Goal: Check status: Check status

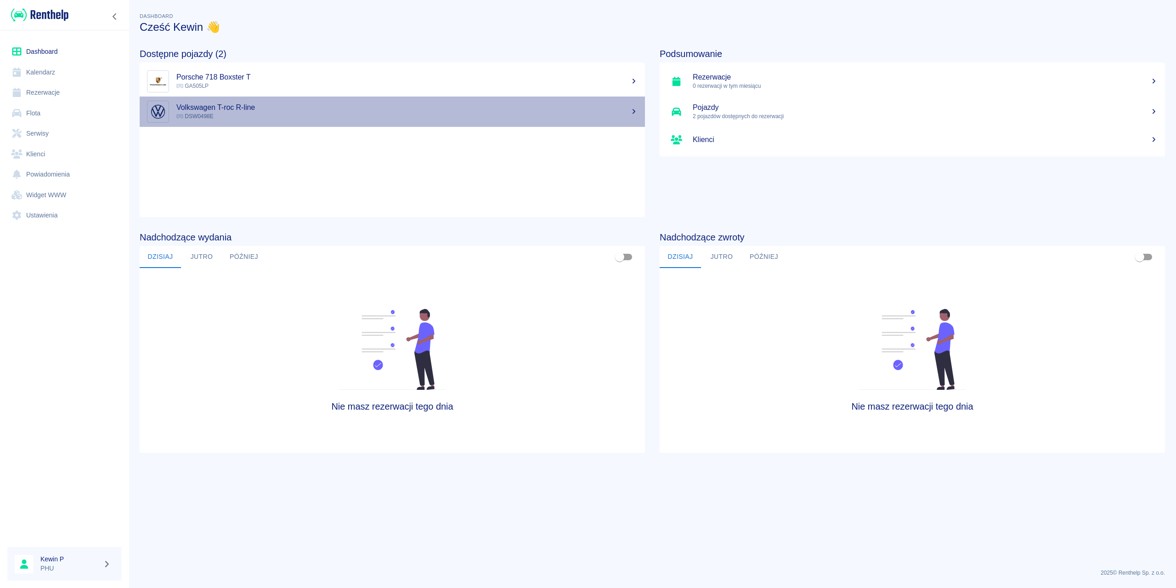
click at [179, 117] on icon at bounding box center [179, 116] width 7 height 4
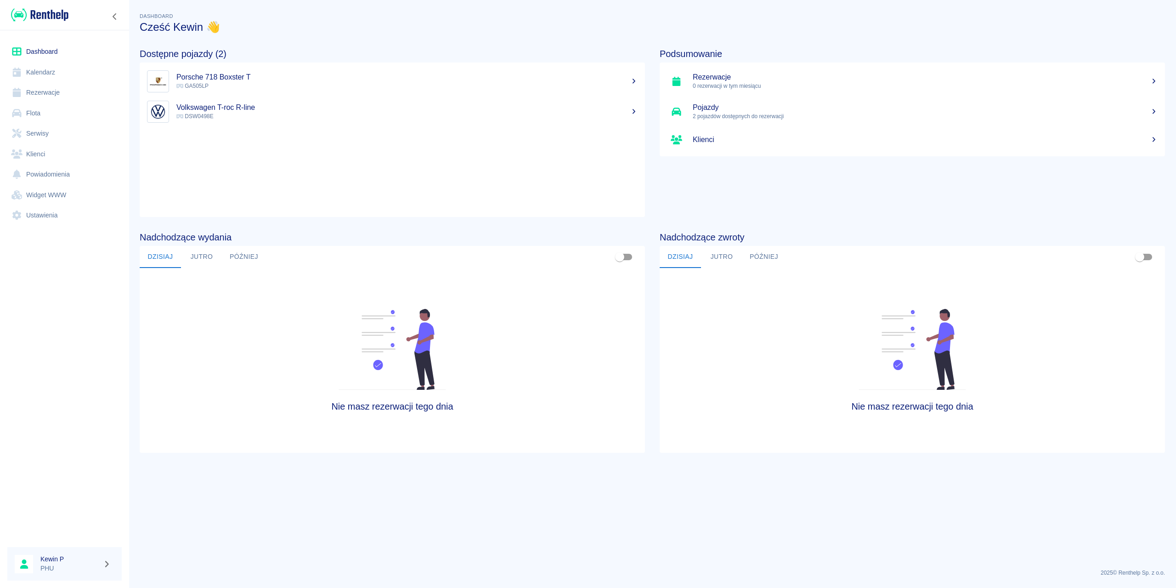
drag, startPoint x: 667, startPoint y: 317, endPoint x: 586, endPoint y: 250, distance: 104.4
click at [596, 258] on div "[DATE] [DATE] Później" at bounding box center [392, 257] width 505 height 22
drag, startPoint x: 1113, startPoint y: 138, endPoint x: 1090, endPoint y: 277, distance: 140.1
drag, startPoint x: 1090, startPoint y: 277, endPoint x: 1002, endPoint y: 240, distance: 95.8
click at [1002, 240] on h4 "Nadchodzące zwroty" at bounding box center [912, 237] width 505 height 11
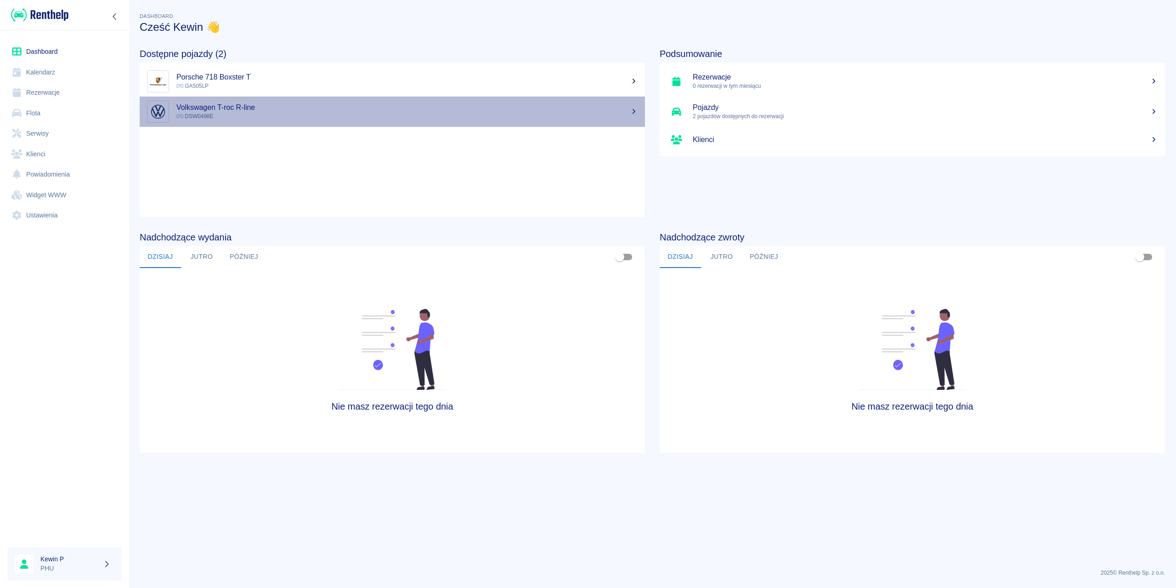
click at [267, 118] on p "DSW0498E" at bounding box center [406, 116] width 461 height 8
